Goal: Task Accomplishment & Management: Complete application form

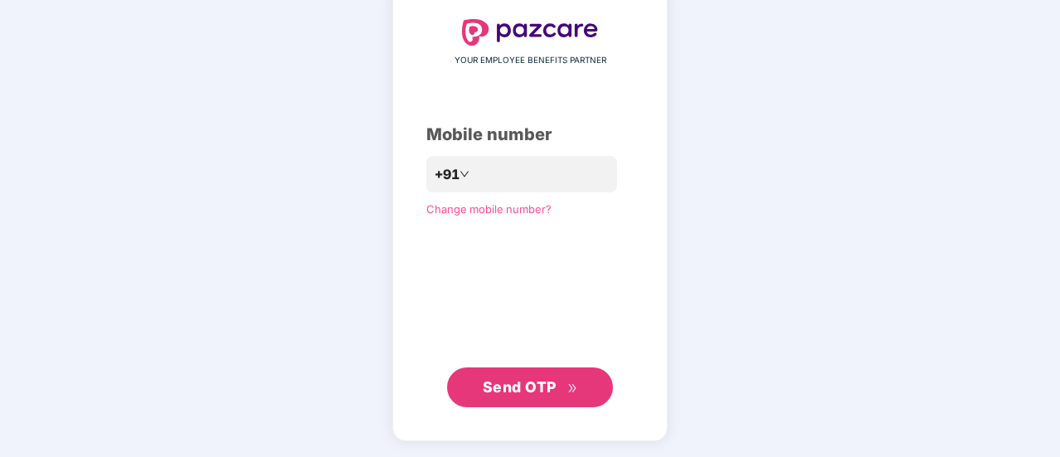
scroll to position [90, 0]
click at [529, 390] on span "Send OTP" at bounding box center [520, 387] width 74 height 17
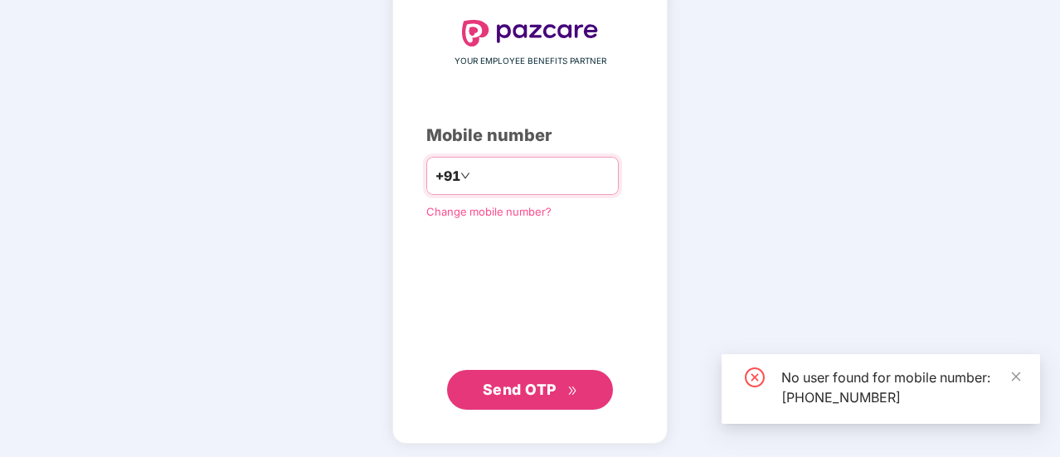
click at [560, 172] on input "**********" at bounding box center [541, 176] width 136 height 27
type input "*"
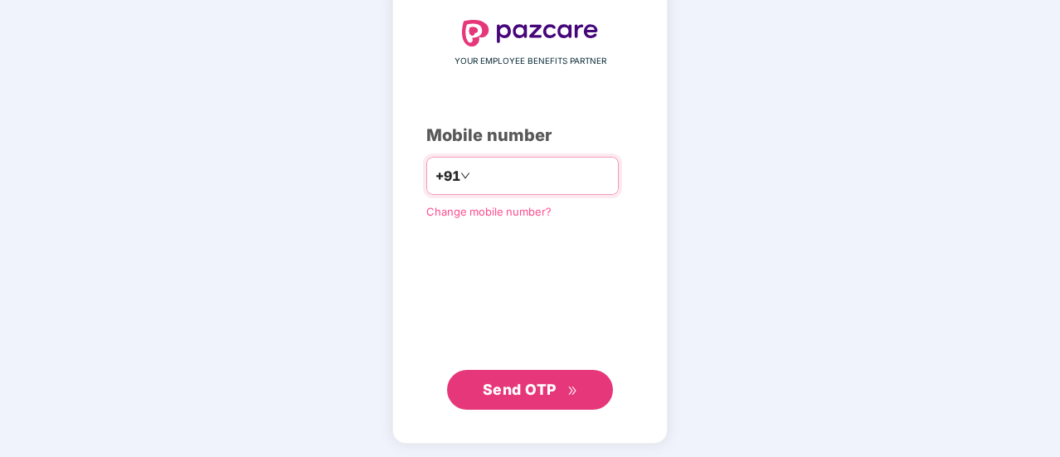
type input "**********"
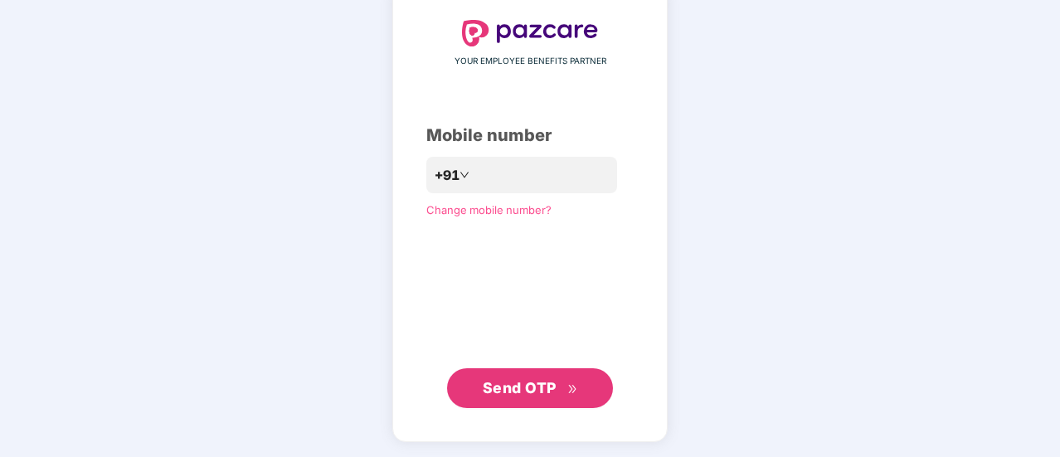
click at [544, 386] on span "Send OTP" at bounding box center [520, 387] width 74 height 17
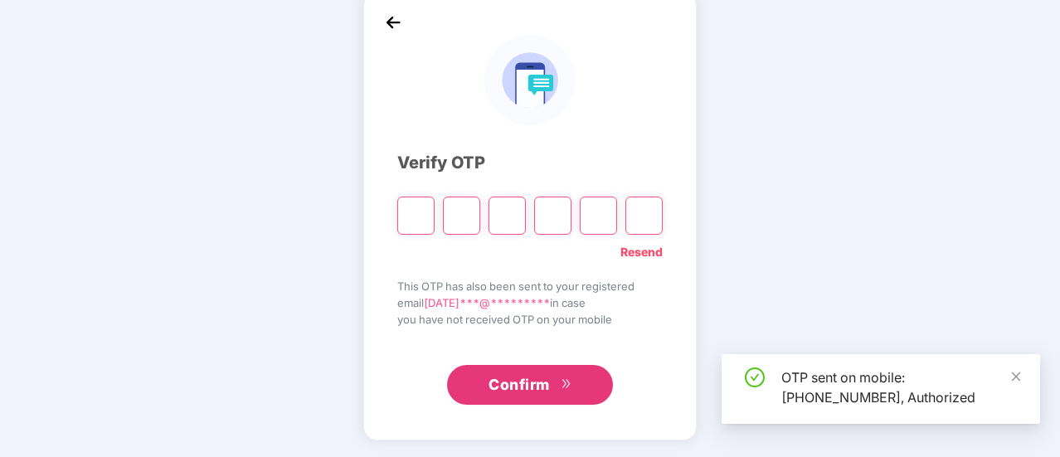
scroll to position [83, 0]
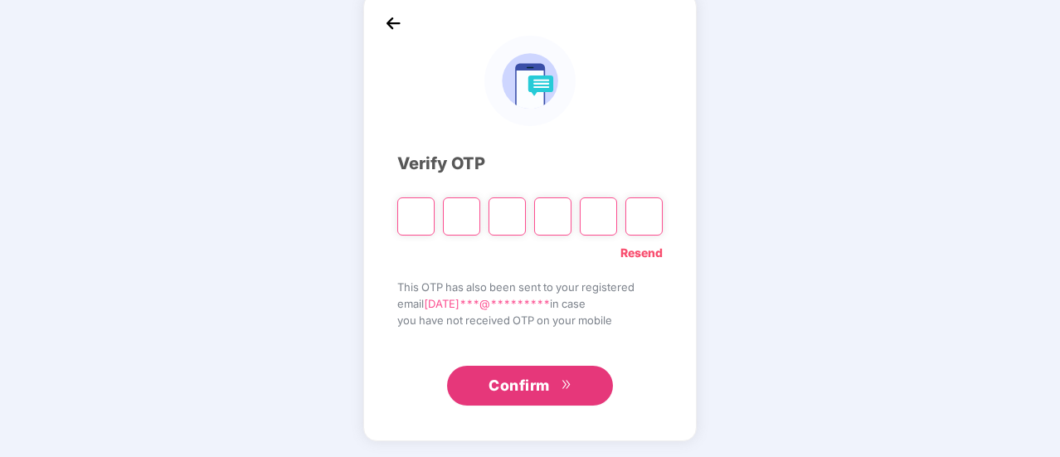
type input "*"
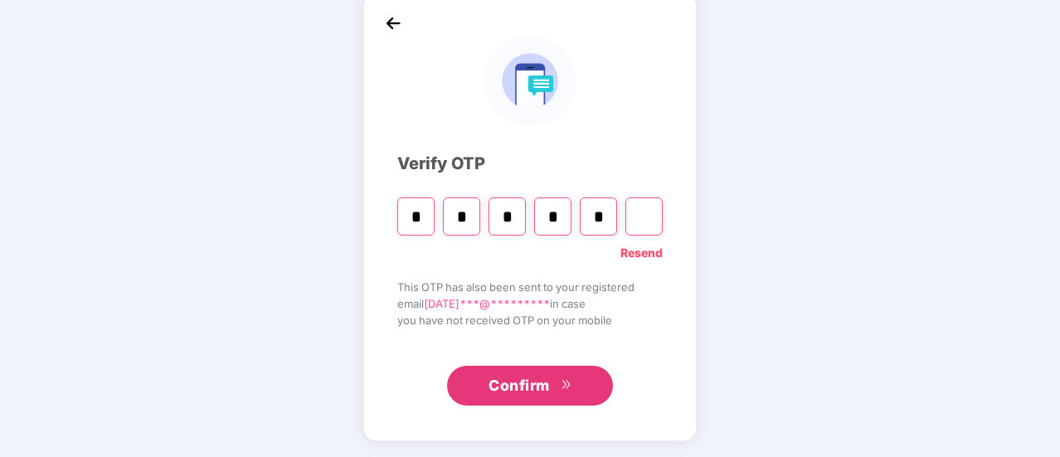
type input "*"
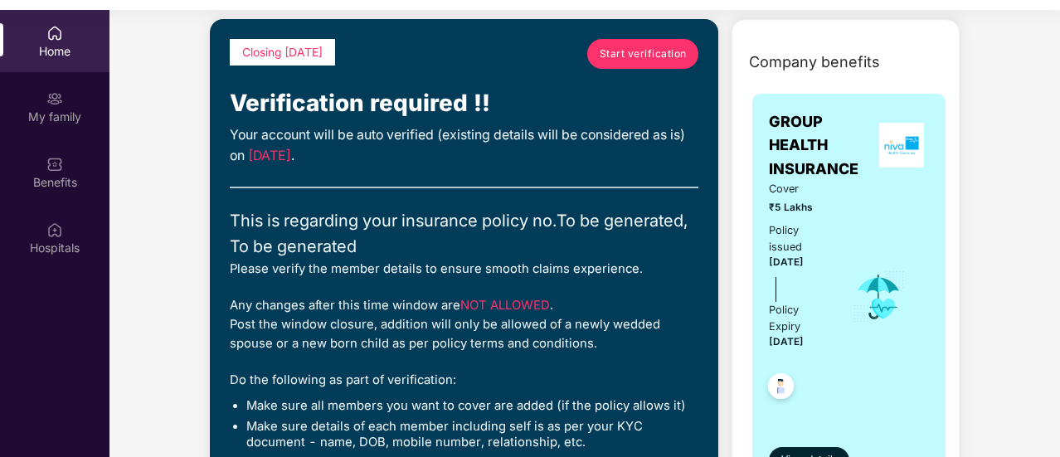
scroll to position [51, 0]
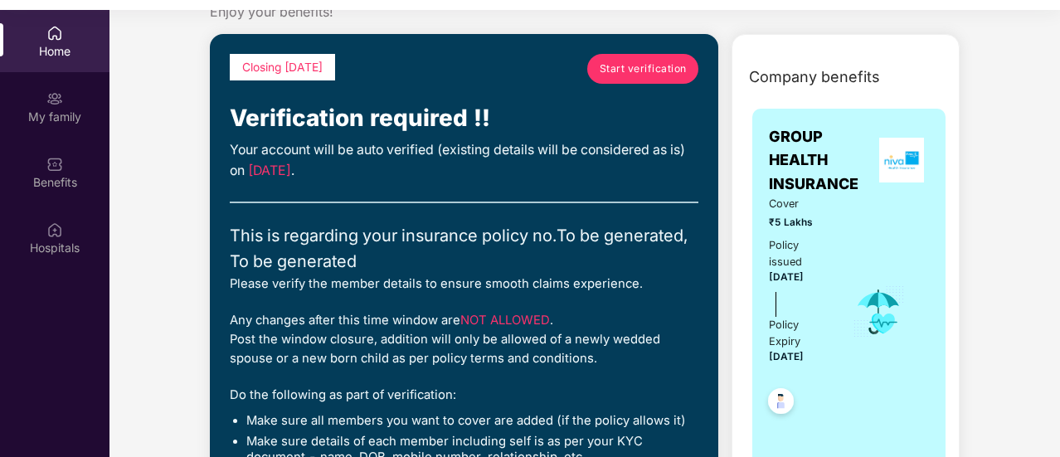
click at [643, 62] on span "Start verification" at bounding box center [642, 69] width 87 height 16
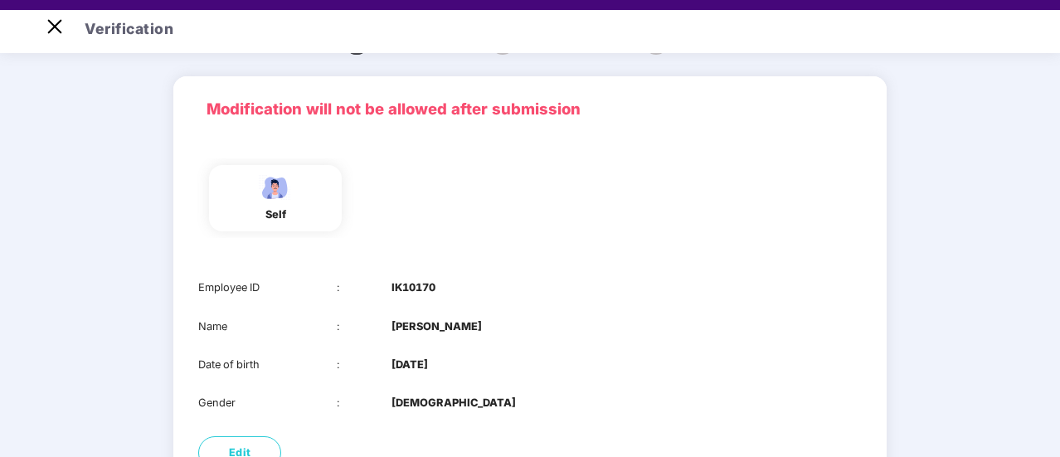
scroll to position [196, 0]
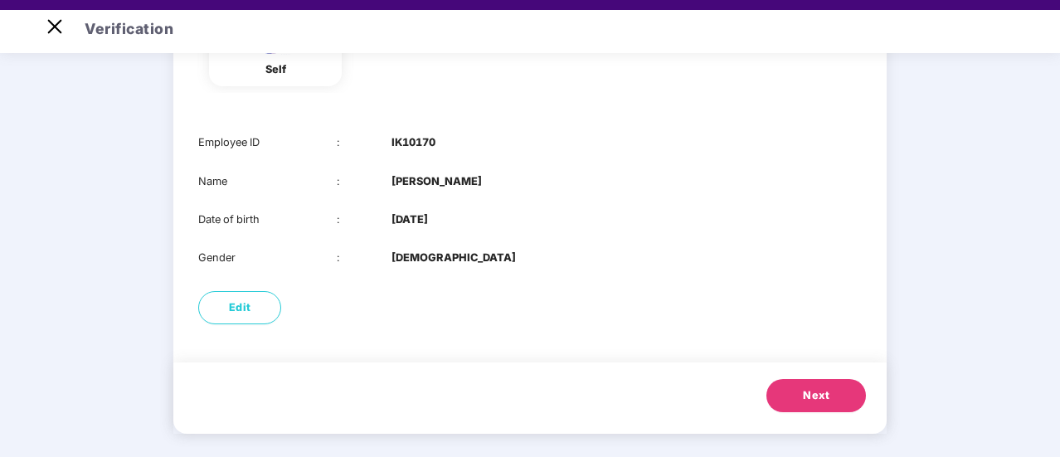
click at [799, 390] on button "Next" at bounding box center [815, 395] width 99 height 33
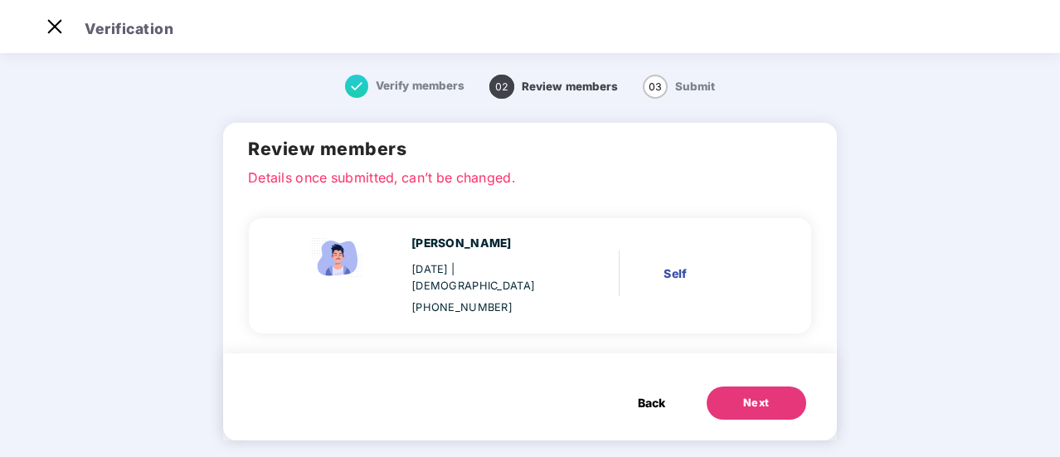
click at [756, 395] on div "Next" at bounding box center [756, 403] width 27 height 17
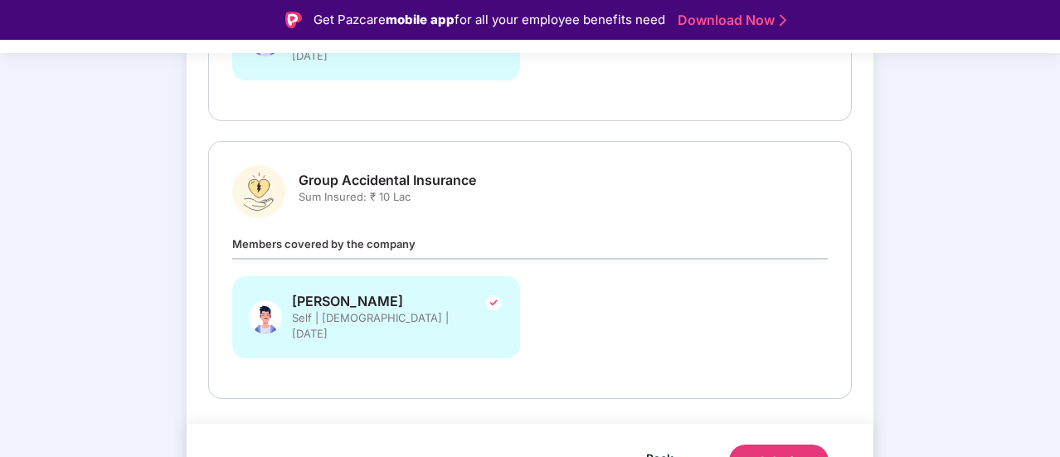
scroll to position [40, 0]
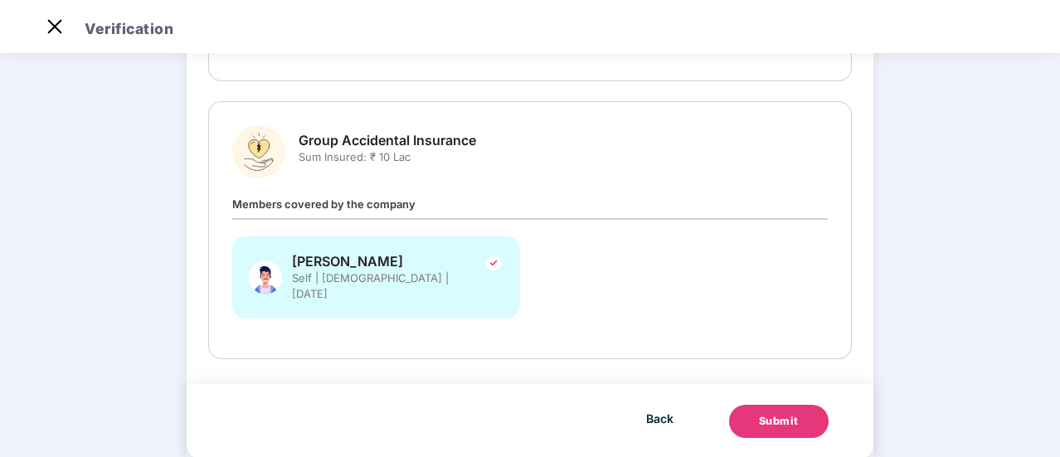
click at [780, 413] on div "Submit" at bounding box center [779, 421] width 40 height 17
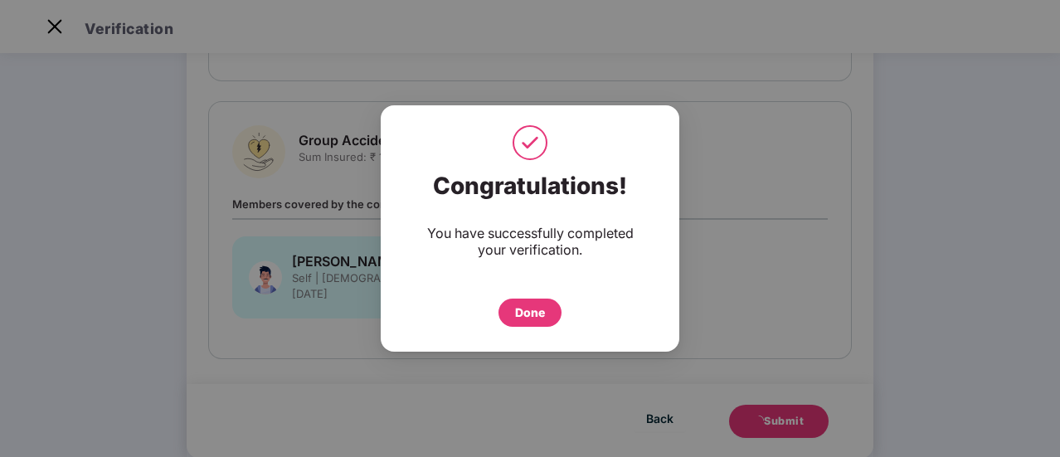
click at [522, 308] on div "Done" at bounding box center [530, 312] width 30 height 18
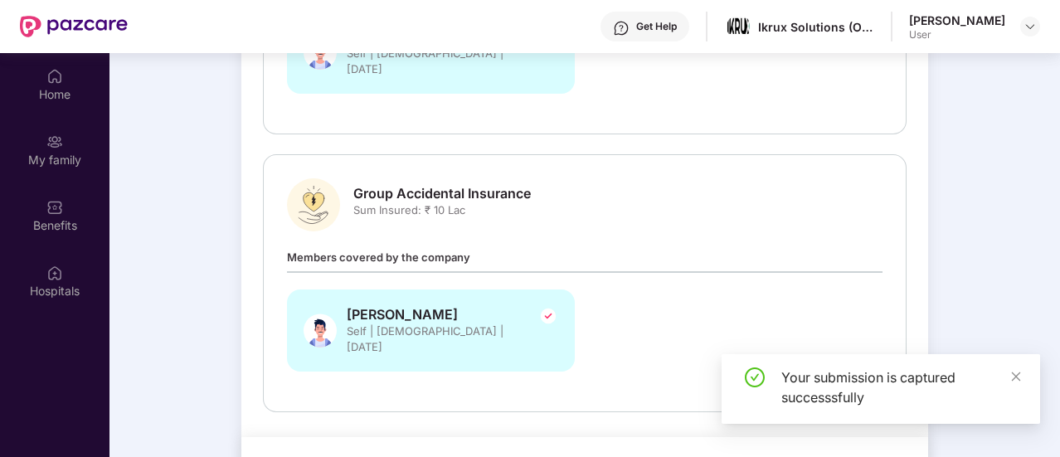
scroll to position [93, 0]
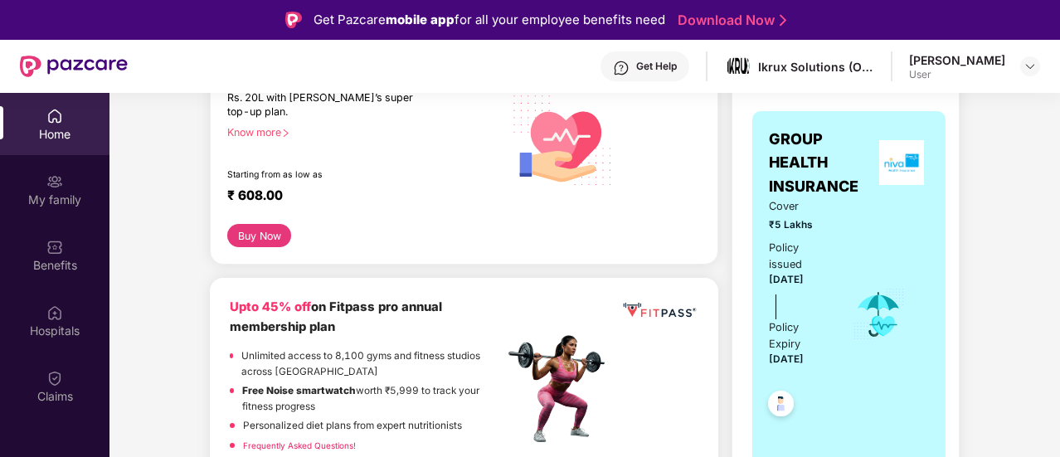
scroll to position [263, 0]
click at [250, 231] on button "Buy Now" at bounding box center [259, 236] width 64 height 23
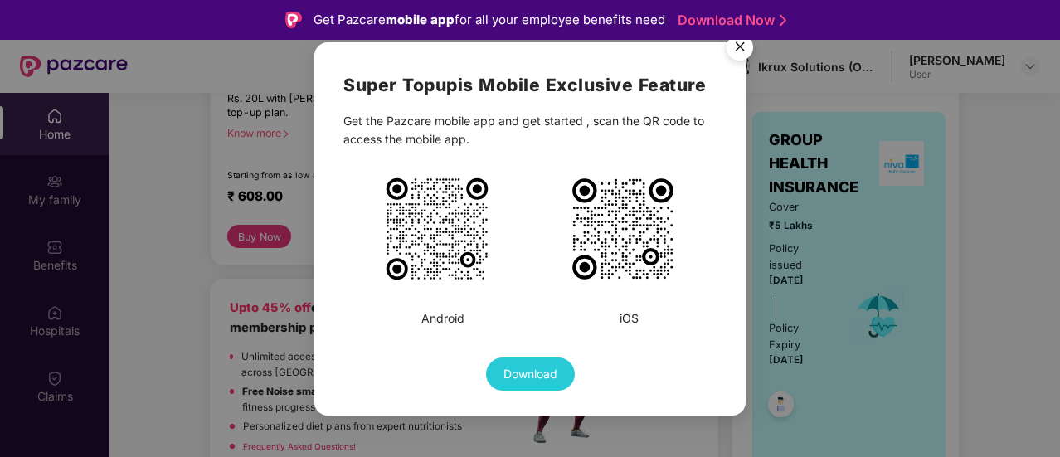
click at [743, 44] on img "Close" at bounding box center [739, 50] width 46 height 46
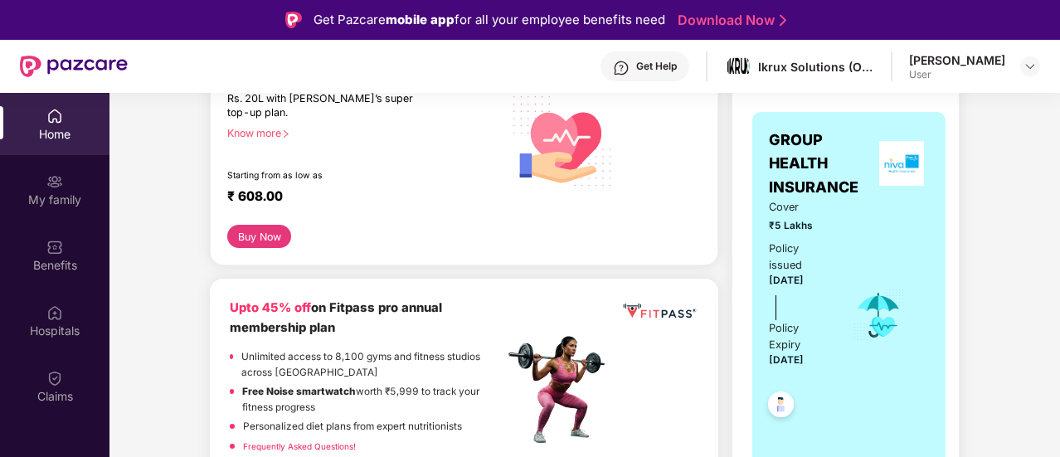
scroll to position [206, 0]
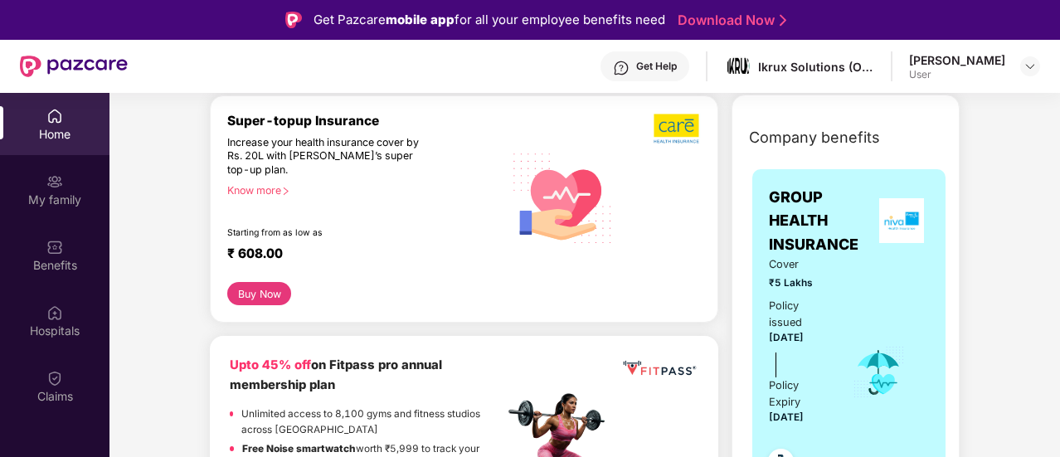
click at [254, 186] on div "Know more" at bounding box center [360, 190] width 266 height 12
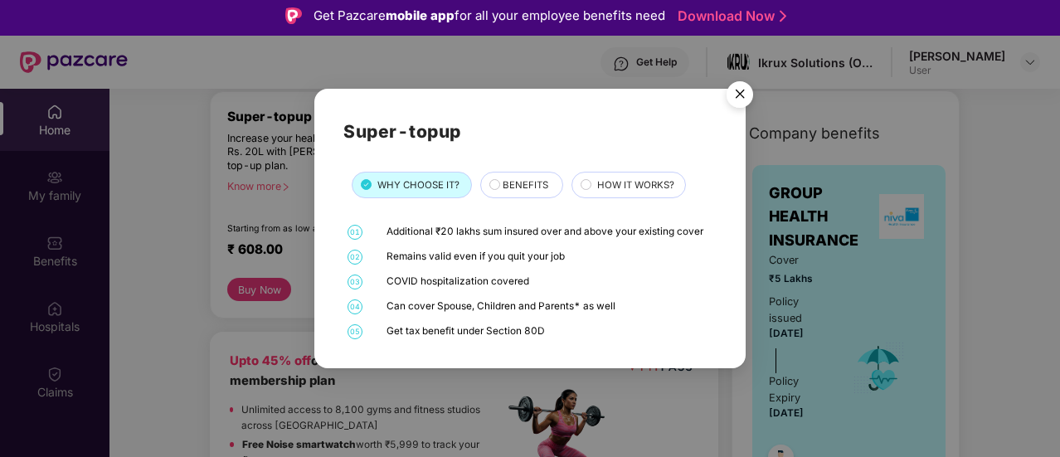
scroll to position [5, 0]
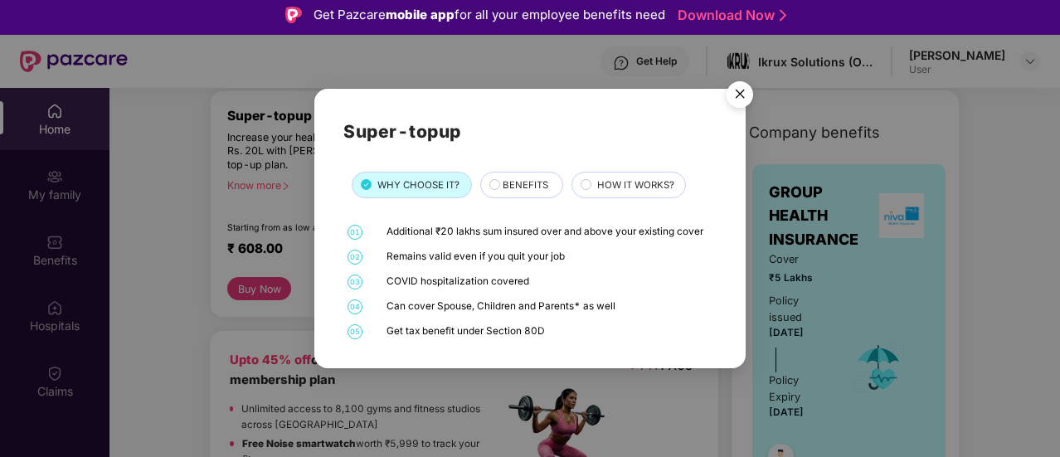
click at [612, 182] on span "HOW IT WORKS?" at bounding box center [635, 184] width 77 height 15
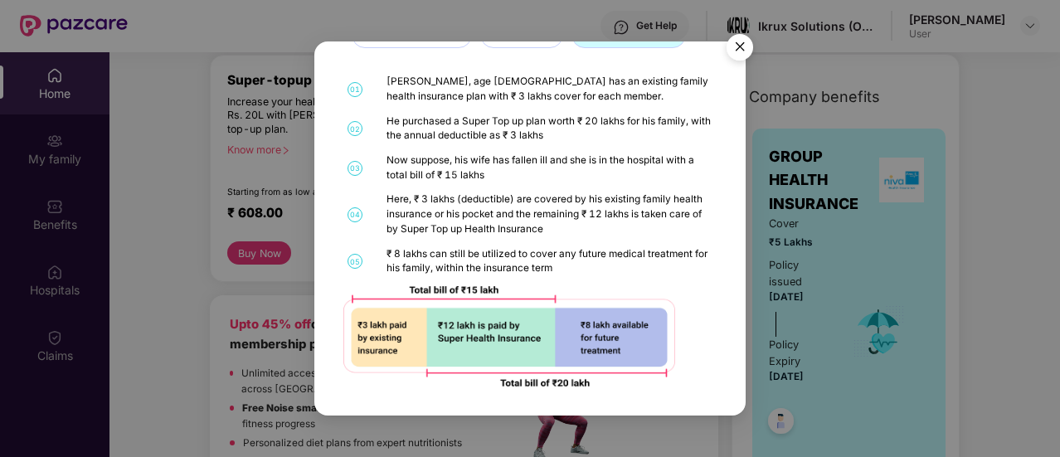
scroll to position [0, 0]
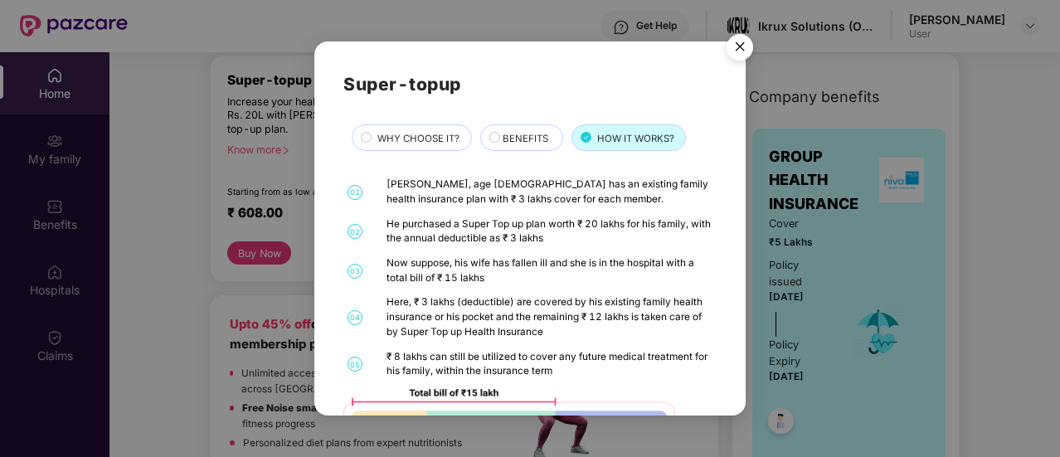
click at [507, 142] on span "BENEFITS" at bounding box center [525, 138] width 46 height 15
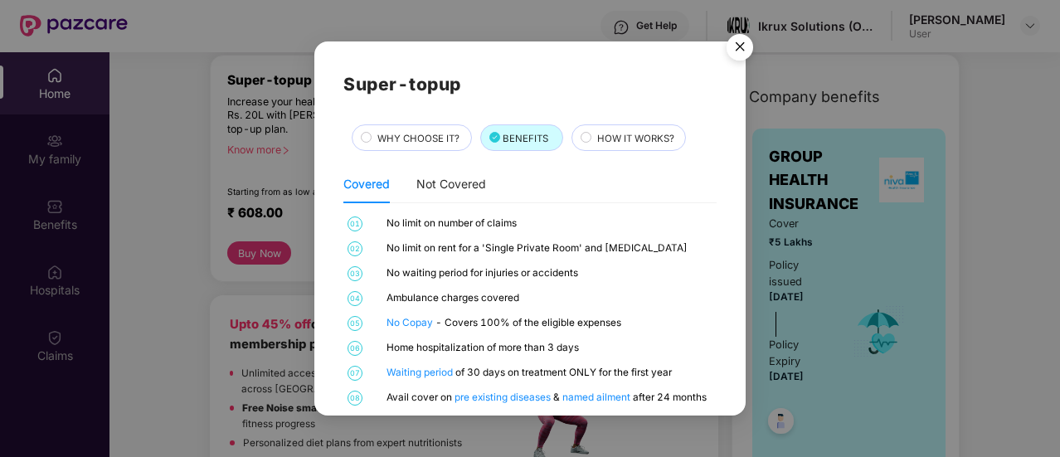
scroll to position [18, 0]
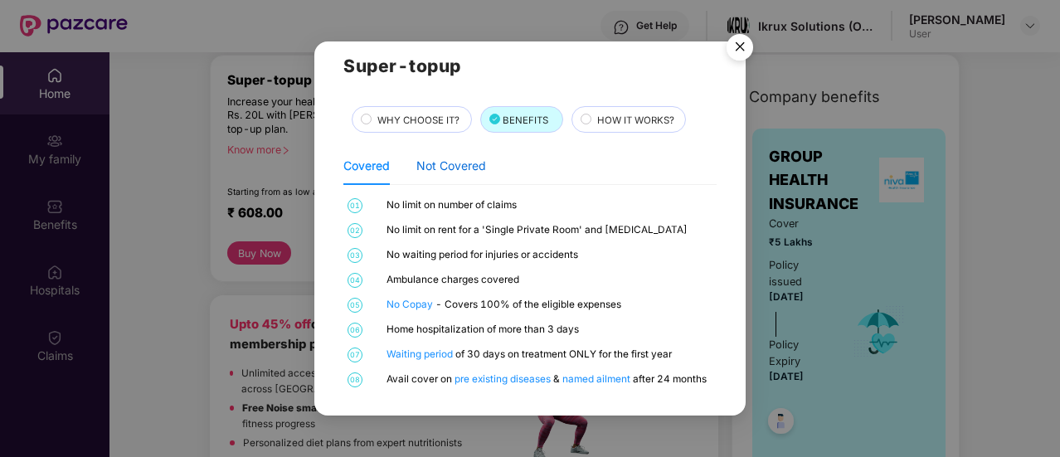
click at [439, 163] on div "Not Covered" at bounding box center [451, 166] width 70 height 18
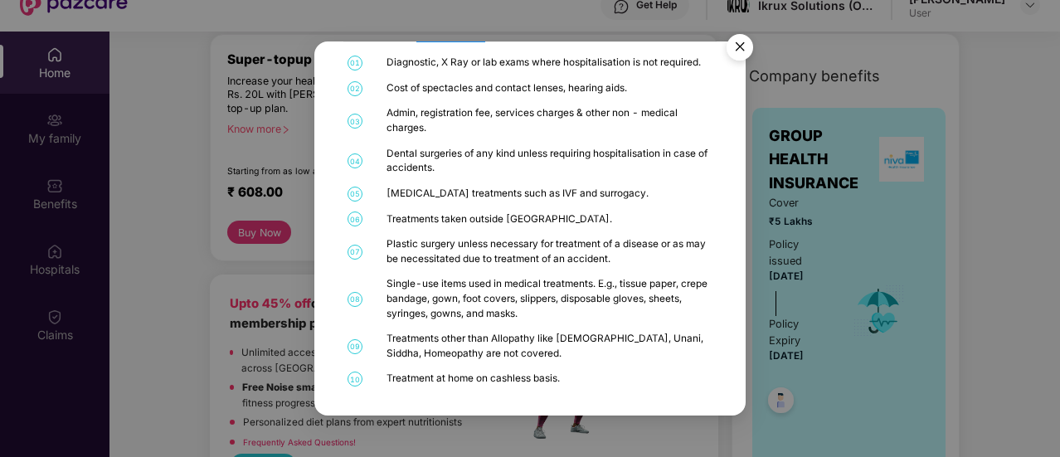
scroll to position [62, 0]
click at [739, 44] on img "Close" at bounding box center [739, 50] width 46 height 46
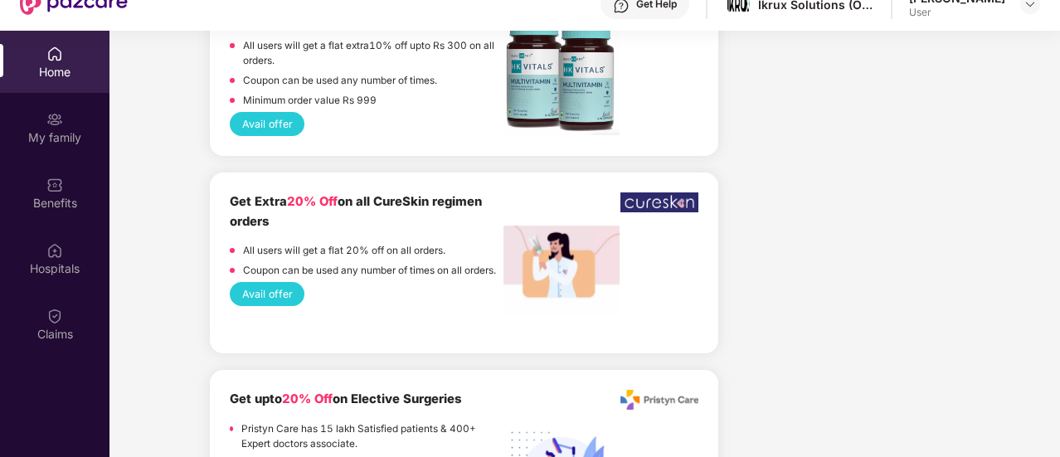
scroll to position [3366, 0]
